Goal: Information Seeking & Learning: Learn about a topic

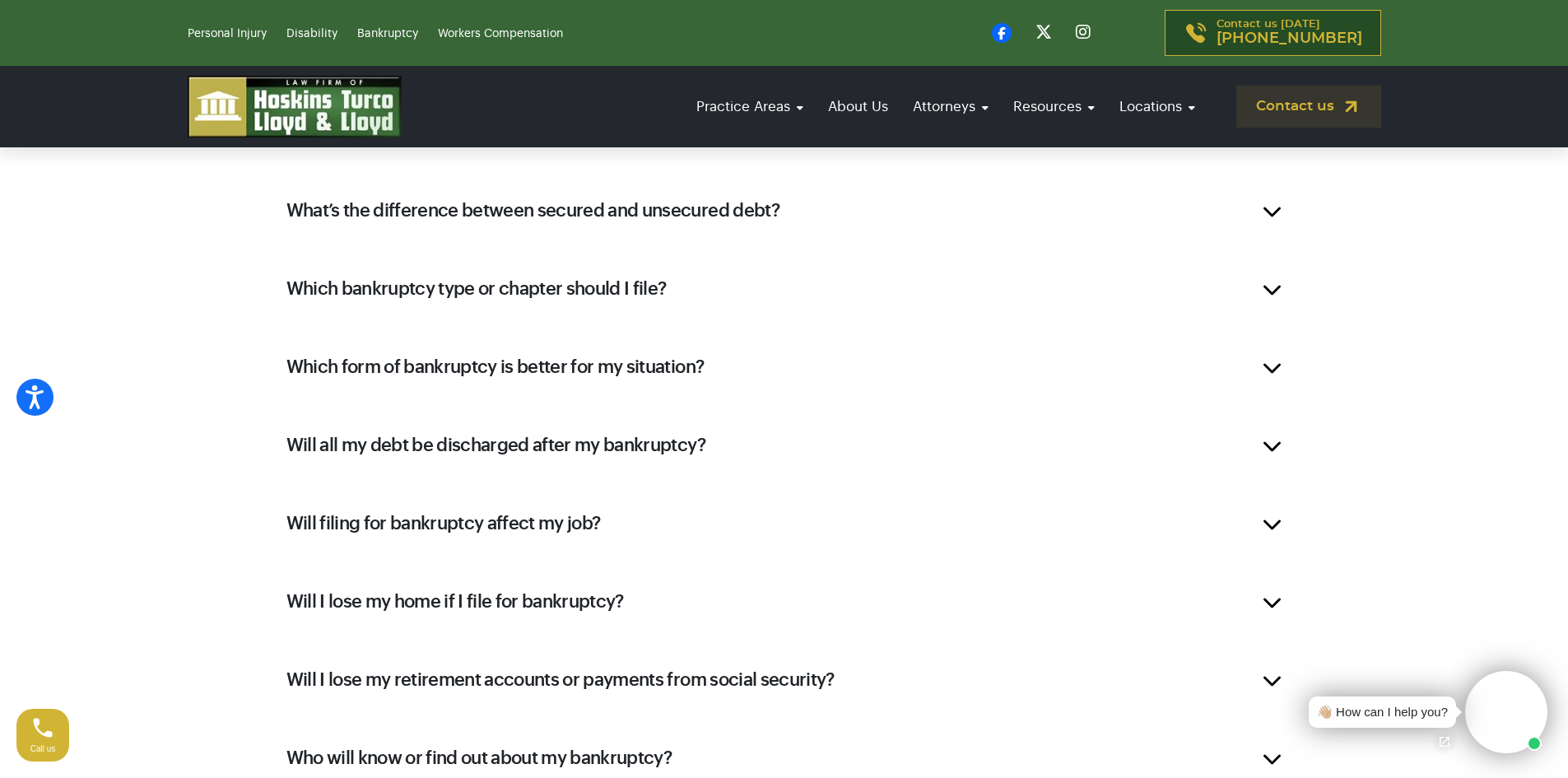
click at [1274, 447] on div "Will all my debt be discharged after my bankruptcy?" at bounding box center [784, 444] width 1045 height 66
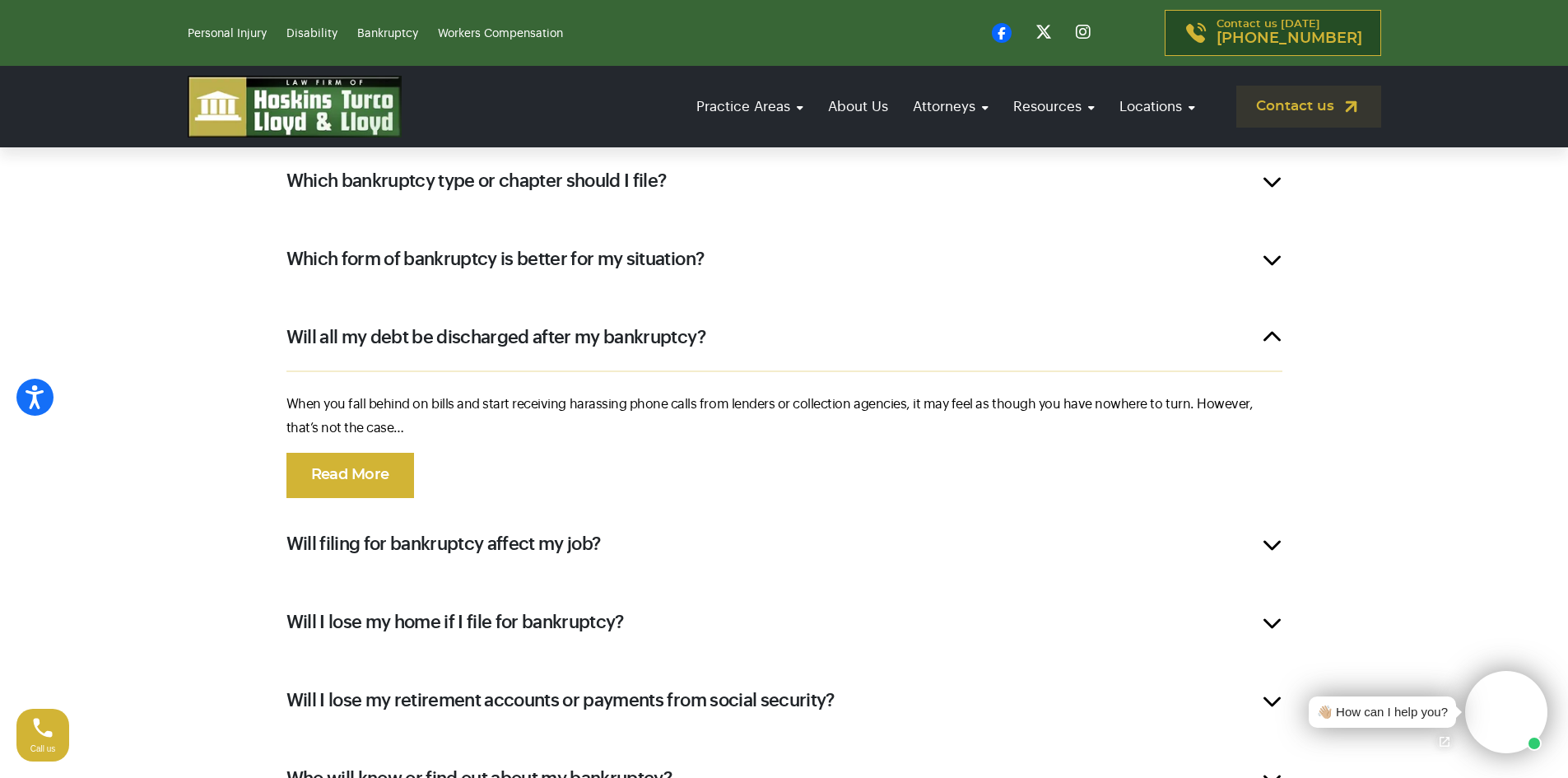
scroll to position [2443, 0]
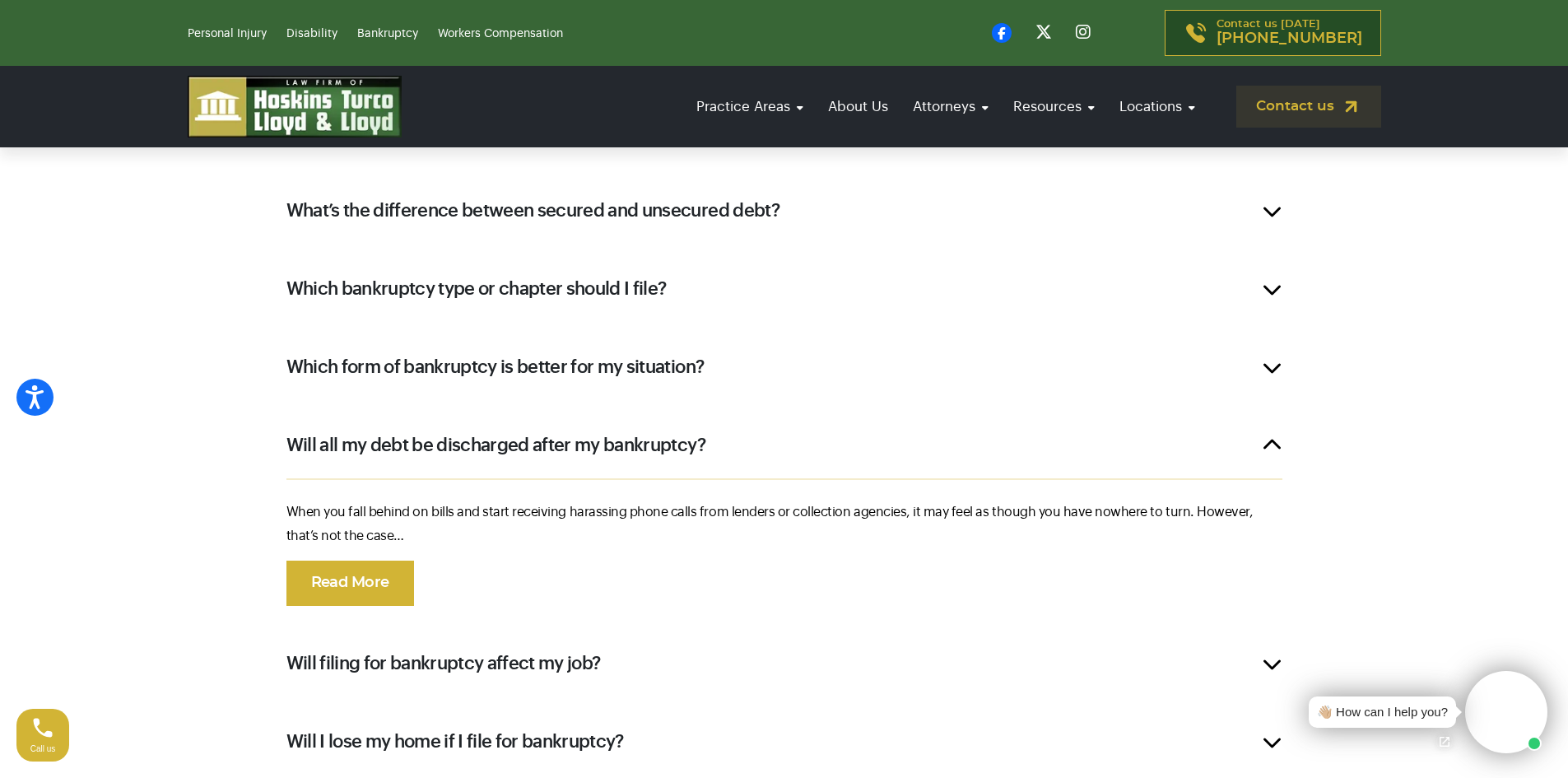
click at [1272, 744] on div "Will I lose my home if I file for bankruptcy?" at bounding box center [784, 741] width 1045 height 66
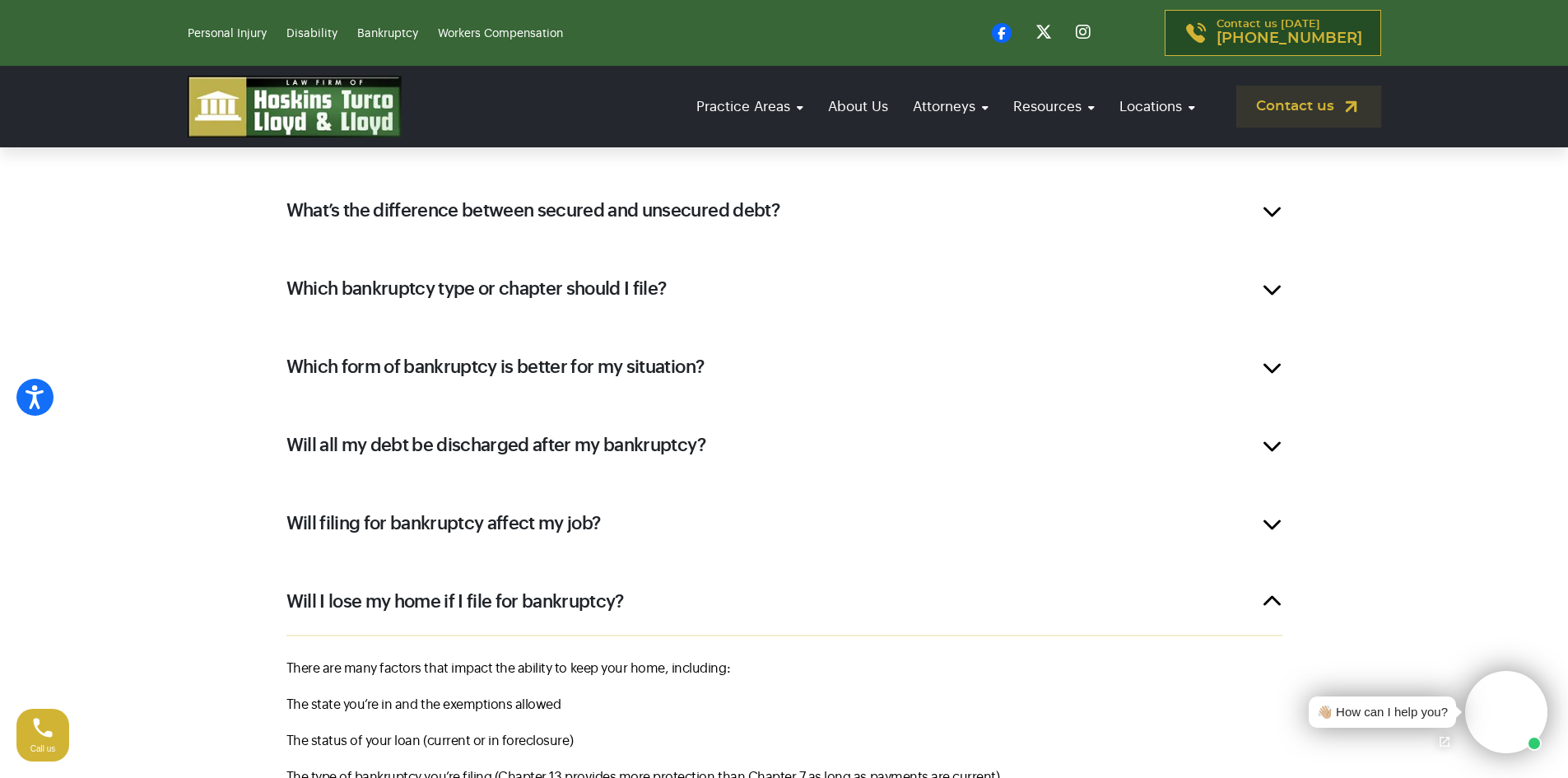
click at [366, 755] on div "There are many factors that impact the ability to keep your home, including: Th…" at bounding box center [784, 724] width 1045 height 179
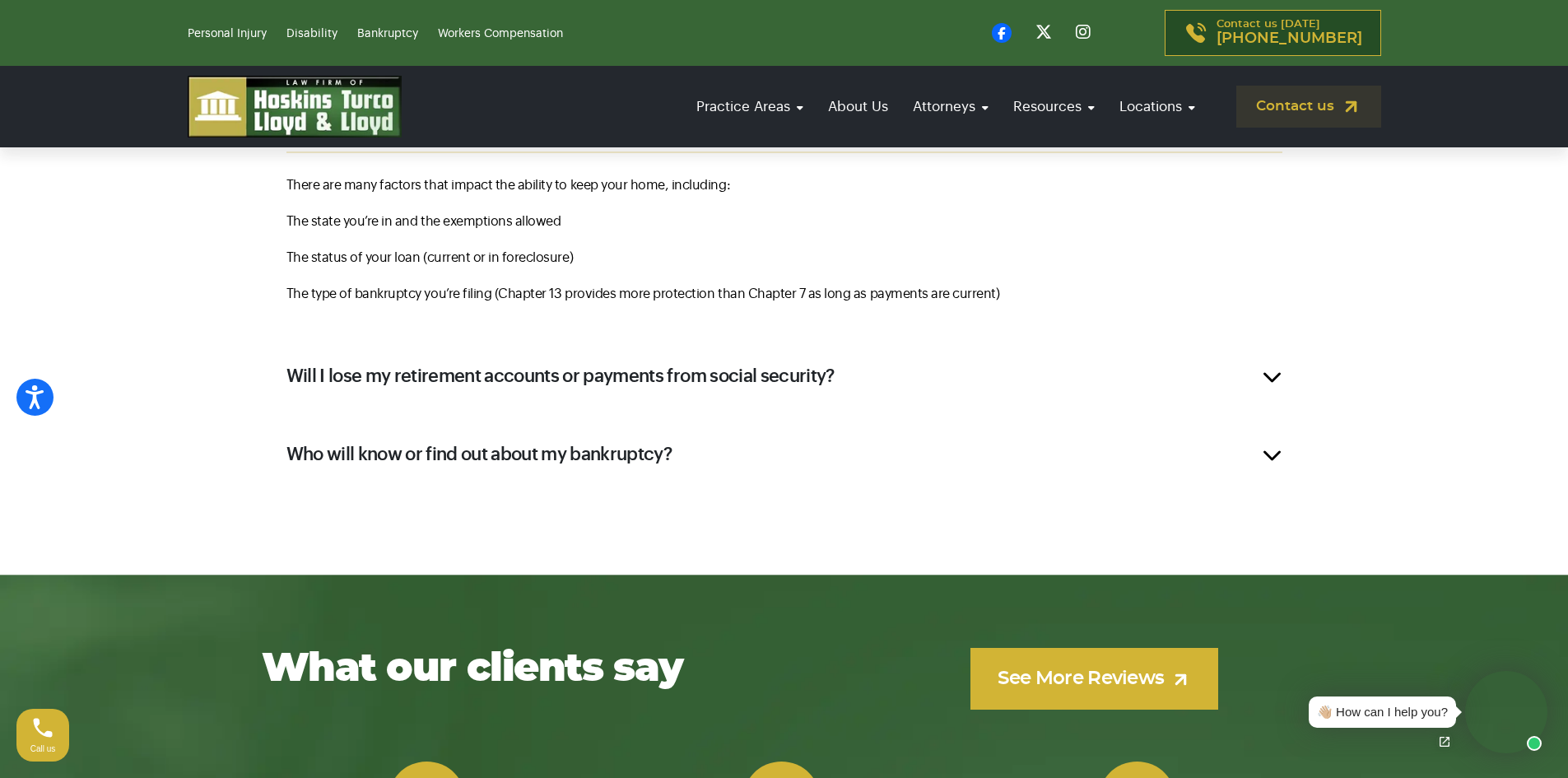
scroll to position [2937, 0]
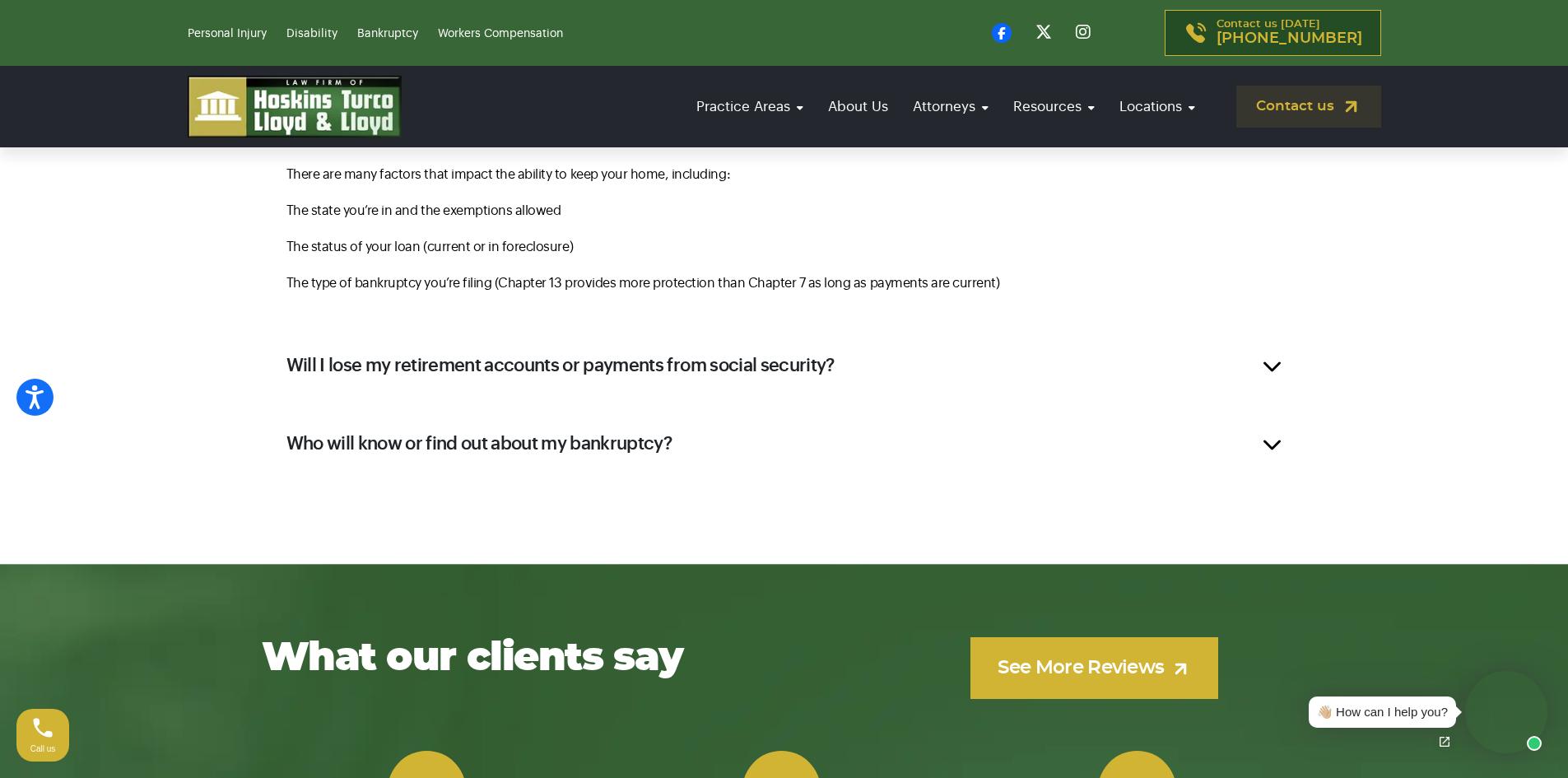
click at [1270, 440] on div "Who will know or find out about my bankruptcy?" at bounding box center [784, 443] width 1045 height 66
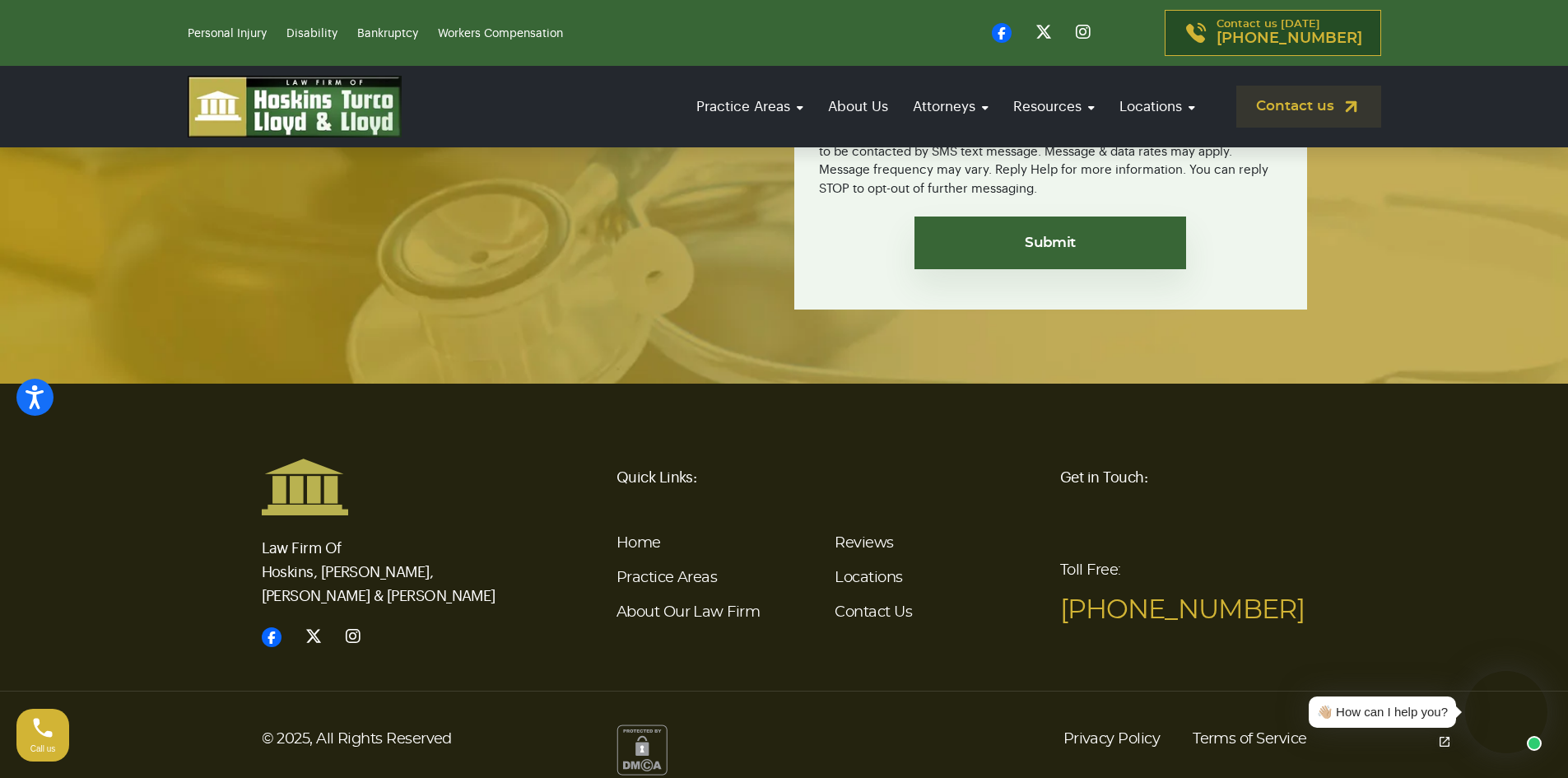
scroll to position [5209, 0]
